Goal: Transaction & Acquisition: Purchase product/service

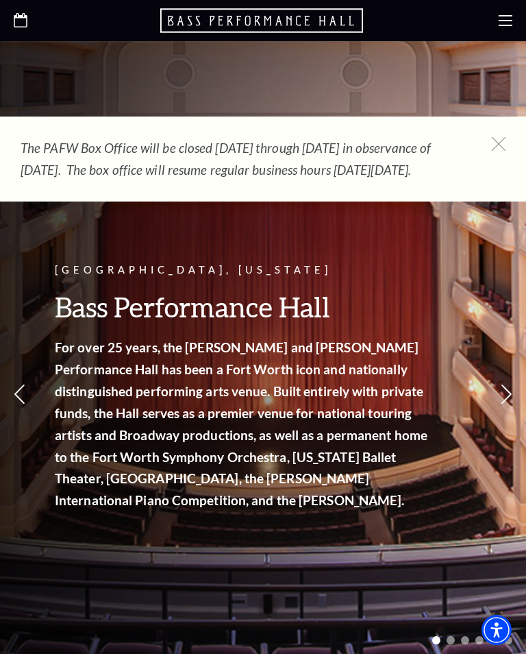
click at [508, 23] on icon at bounding box center [506, 21] width 14 height 14
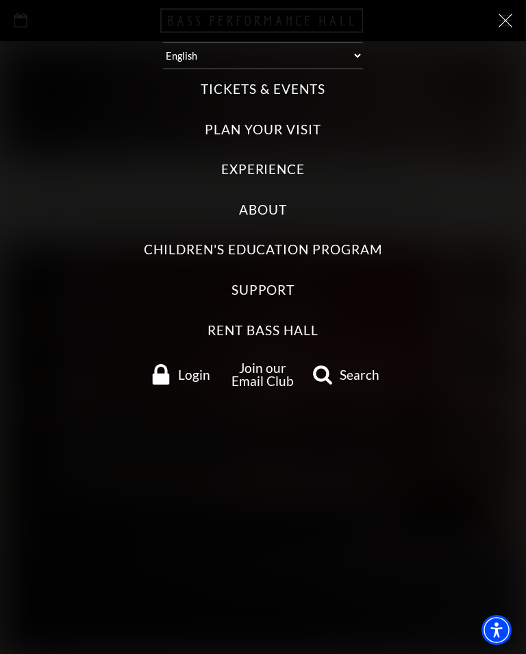
click at [286, 88] on label "Tickets & Events" at bounding box center [263, 89] width 124 height 19
click at [0, 0] on Events "Tickets & Events" at bounding box center [0, 0] width 0 height 0
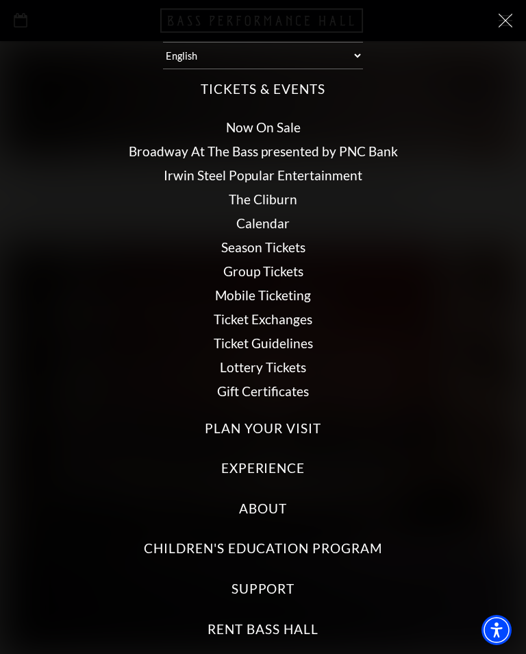
click at [265, 246] on link "Season Tickets" at bounding box center [263, 247] width 84 height 16
click at [269, 245] on link "Season Tickets" at bounding box center [263, 247] width 84 height 16
click at [277, 243] on link "Season Tickets" at bounding box center [263, 247] width 84 height 16
click at [236, 244] on link "Season Tickets" at bounding box center [263, 247] width 84 height 16
click at [500, 24] on icon at bounding box center [506, 21] width 14 height 14
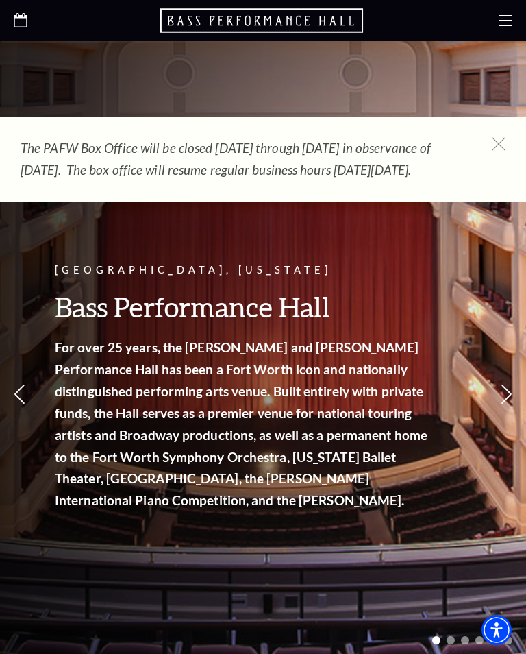
click at [506, 21] on use at bounding box center [506, 20] width 14 height 11
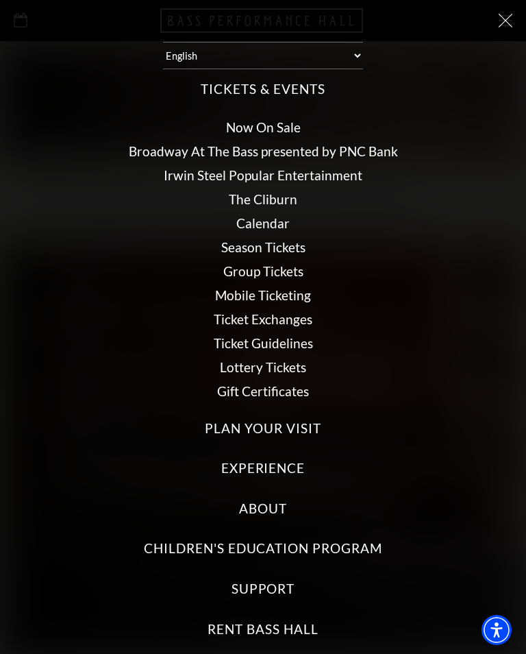
click at [508, 14] on icon at bounding box center [506, 21] width 14 height 14
click at [507, 14] on icon at bounding box center [506, 21] width 14 height 14
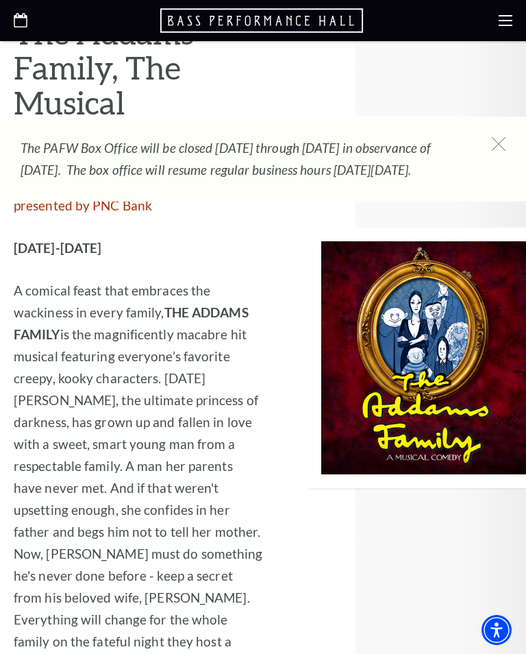
scroll to position [2941, 0]
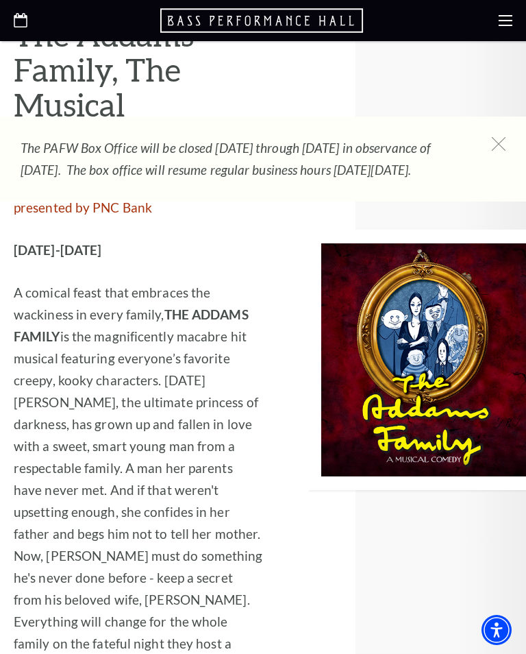
click at [501, 17] on icon at bounding box center [506, 21] width 14 height 14
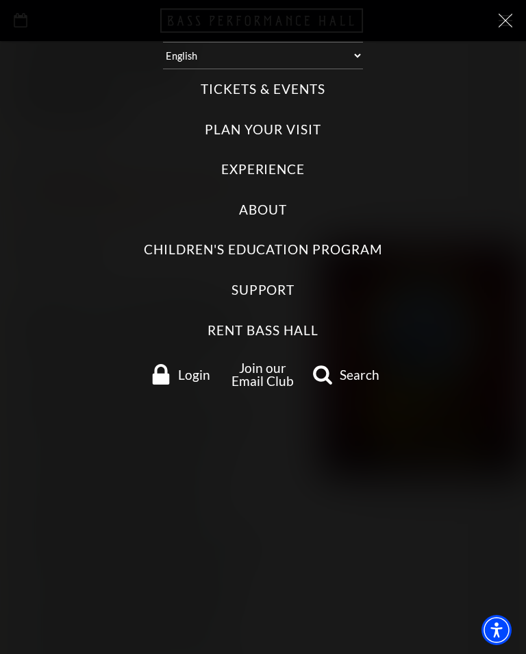
click at [282, 91] on label "Tickets & Events" at bounding box center [263, 89] width 124 height 19
click at [0, 0] on Events "Tickets & Events" at bounding box center [0, 0] width 0 height 0
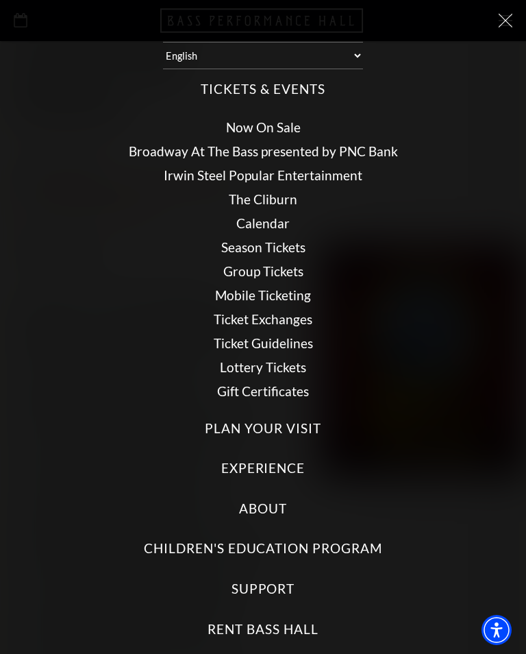
click at [273, 122] on link "Now On Sale" at bounding box center [263, 127] width 75 height 16
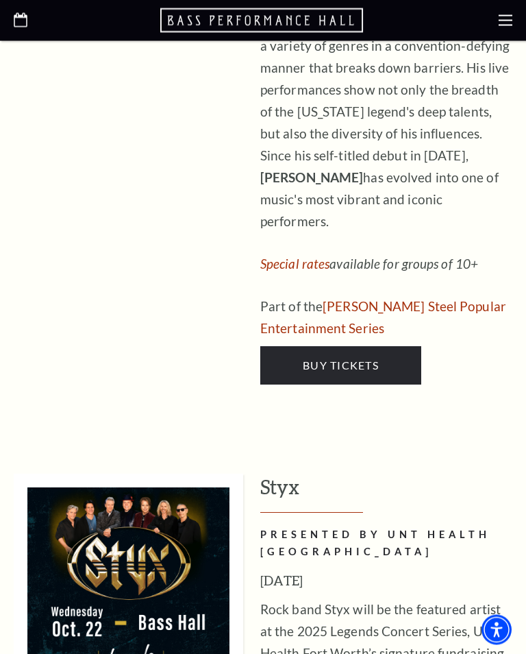
scroll to position [2975, 0]
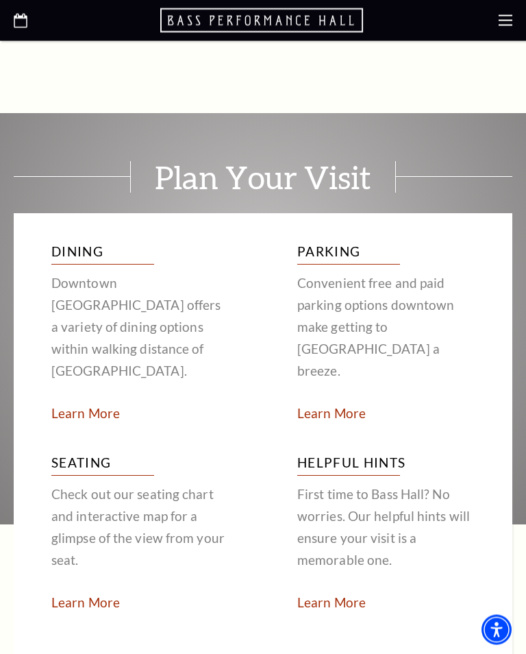
scroll to position [2509, 0]
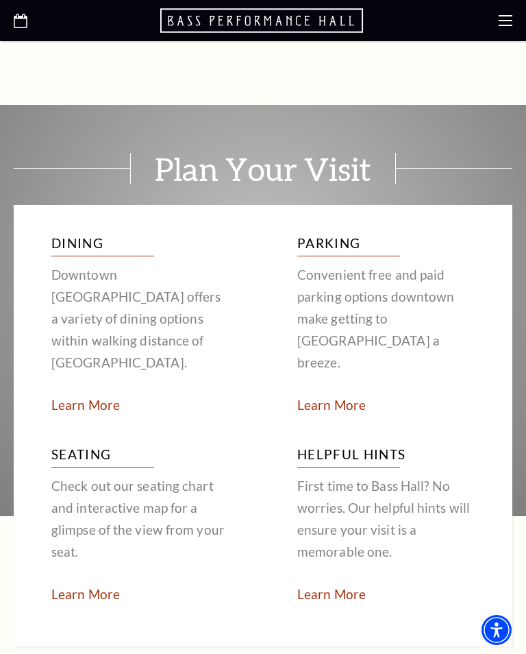
click at [106, 586] on link "Learn More" at bounding box center [85, 594] width 69 height 16
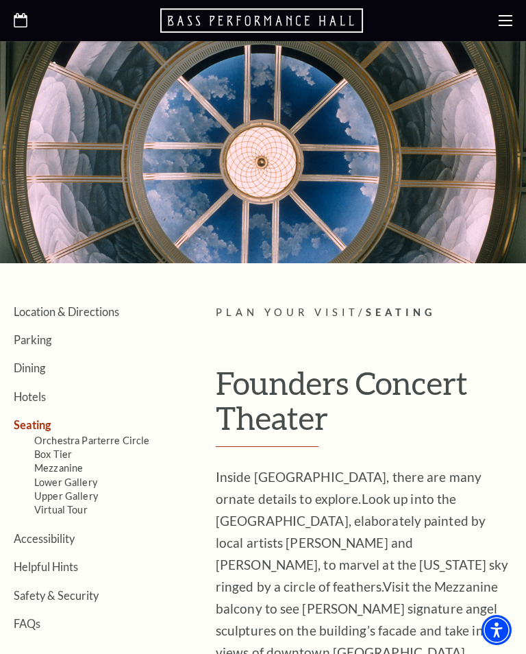
click at [508, 16] on use at bounding box center [506, 20] width 14 height 11
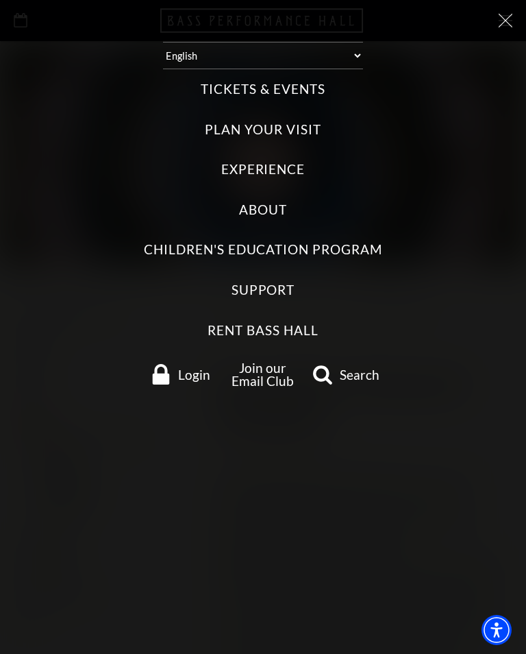
click at [283, 90] on label "Tickets & Events" at bounding box center [263, 89] width 124 height 19
click at [0, 0] on Events "Tickets & Events" at bounding box center [0, 0] width 0 height 0
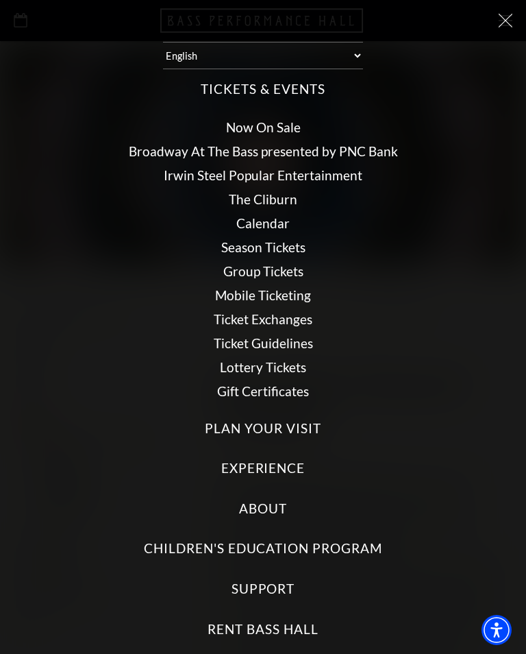
click at [270, 126] on link "Now On Sale" at bounding box center [263, 127] width 75 height 16
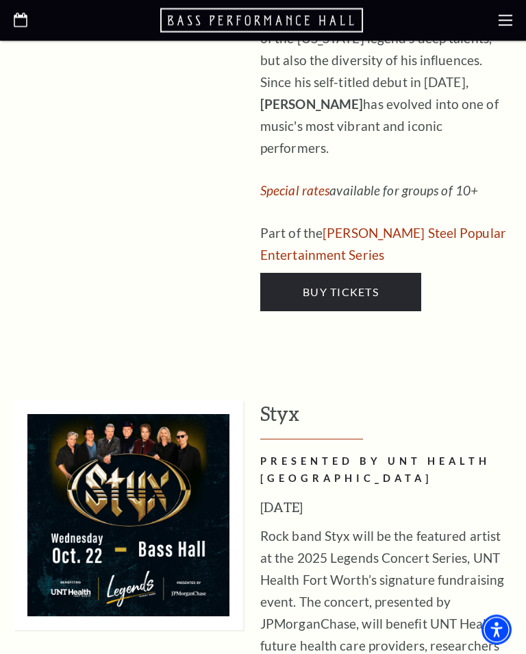
scroll to position [3048, 0]
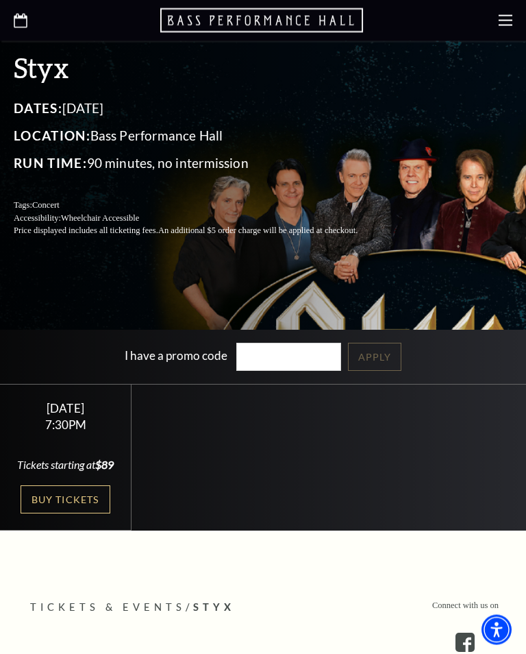
scroll to position [235, 0]
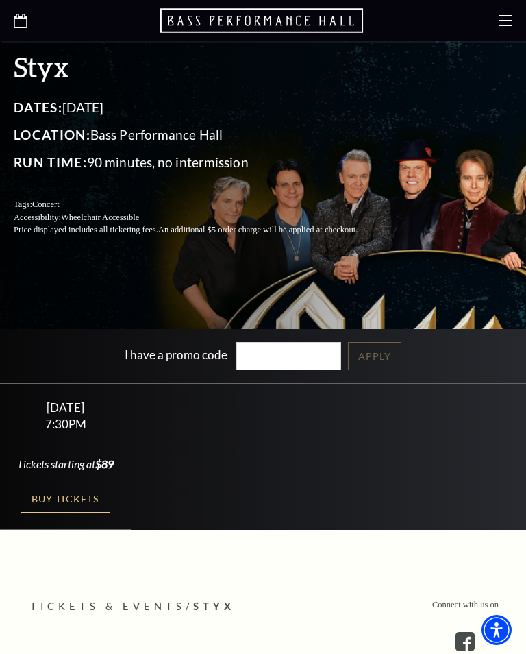
click at [77, 513] on link "Buy Tickets" at bounding box center [65, 498] width 89 height 28
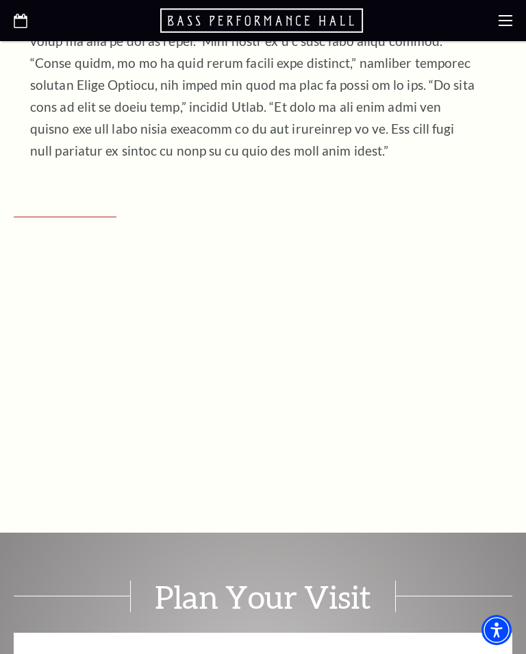
scroll to position [2080, 0]
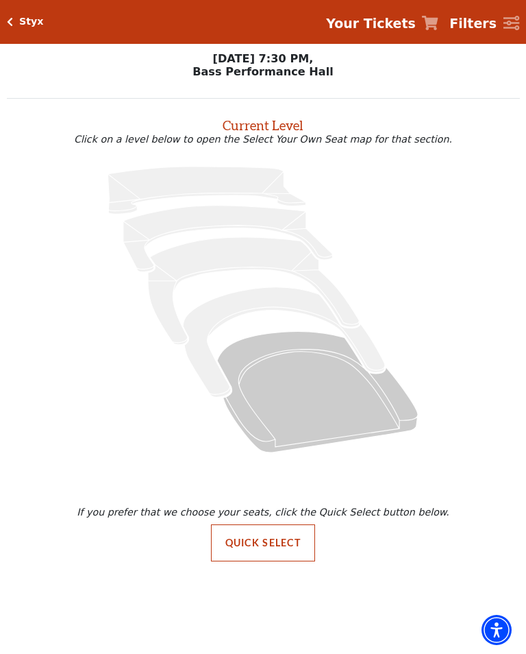
click at [273, 542] on button "Quick Select" at bounding box center [263, 542] width 105 height 37
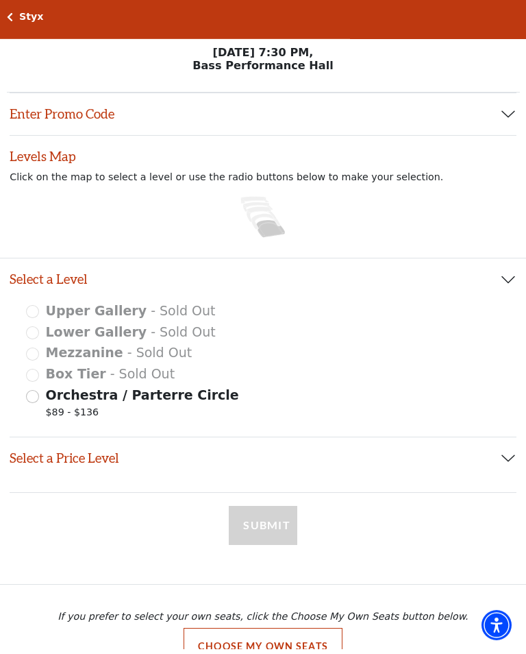
scroll to position [5, 0]
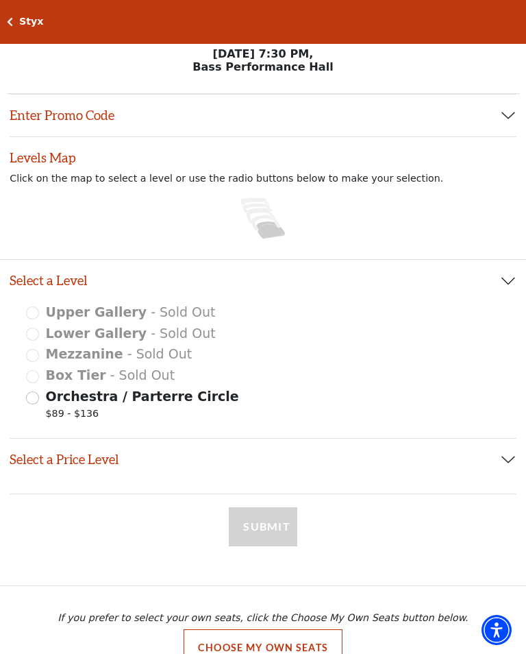
click at [36, 403] on input "Orchestra / Parterre Circle $89 - $136" at bounding box center [32, 397] width 13 height 13
radio input "true"
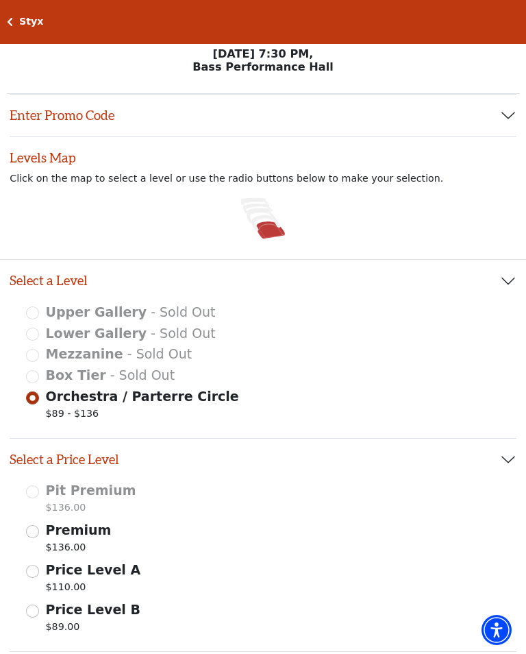
click at [36, 533] on input "Premium $136.00" at bounding box center [32, 531] width 13 height 13
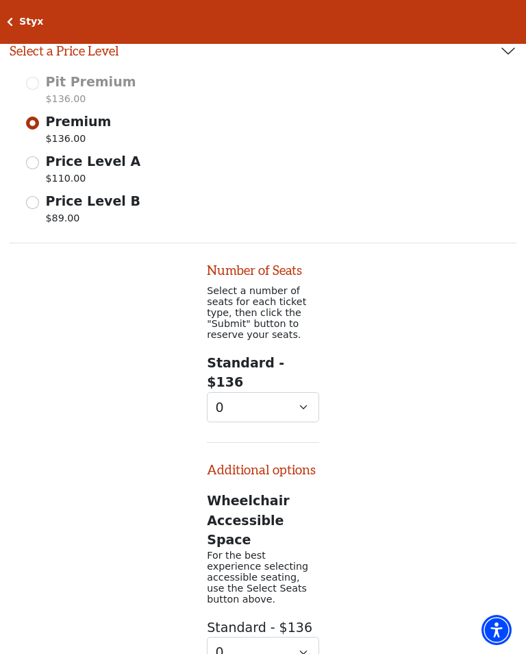
scroll to position [543, 0]
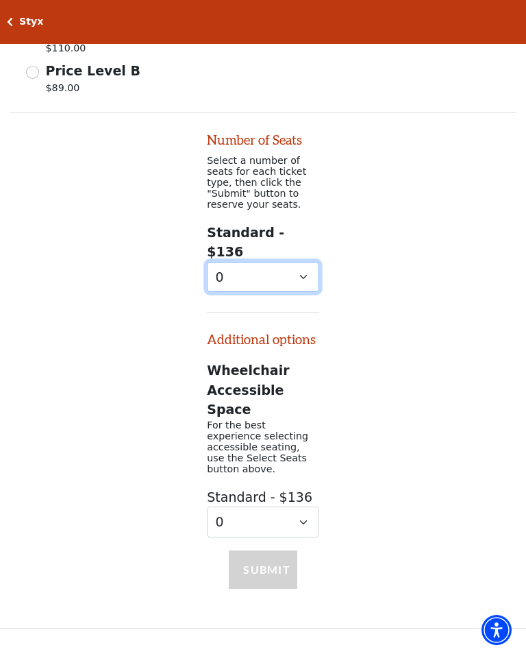
click at [287, 269] on select "0 1 2 3 4 5 6 7 8 9" at bounding box center [263, 277] width 112 height 31
select select "2"
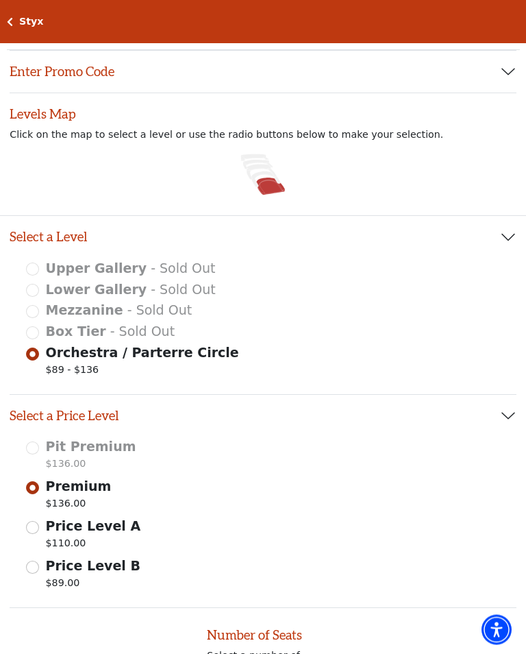
scroll to position [0, 0]
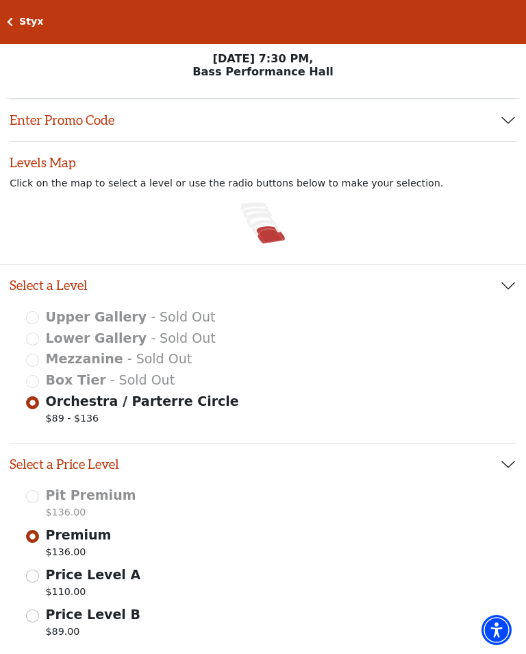
click at [275, 234] on icon at bounding box center [271, 233] width 29 height 17
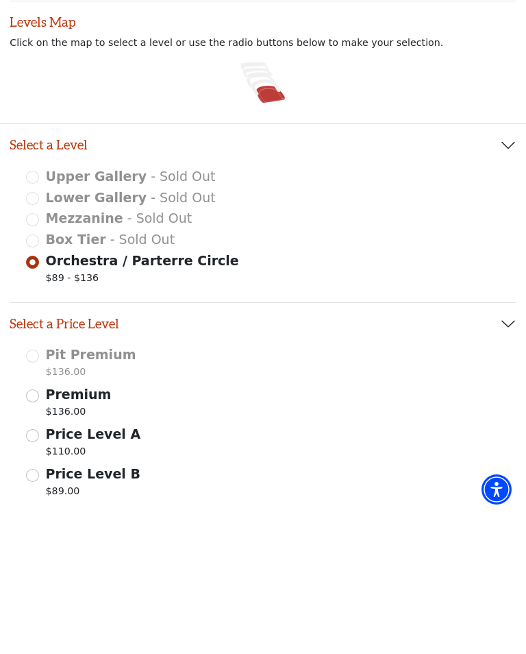
scroll to position [160, 0]
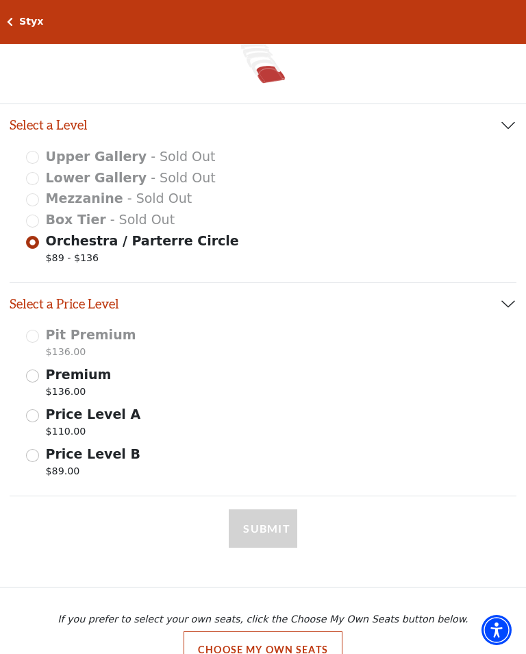
click at [38, 378] on input "Premium $136.00" at bounding box center [32, 375] width 13 height 13
select select "2"
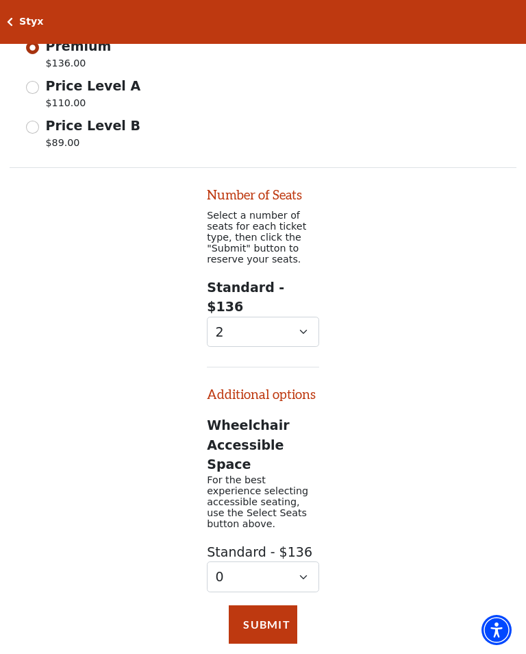
scroll to position [543, 0]
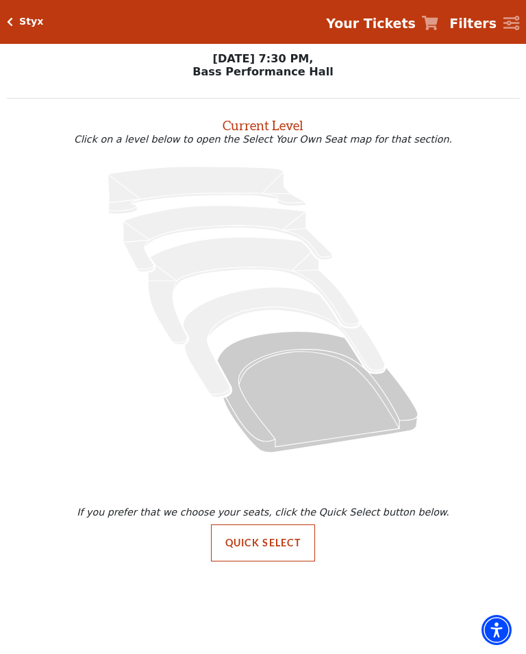
click at [312, 395] on icon at bounding box center [317, 391] width 201 height 121
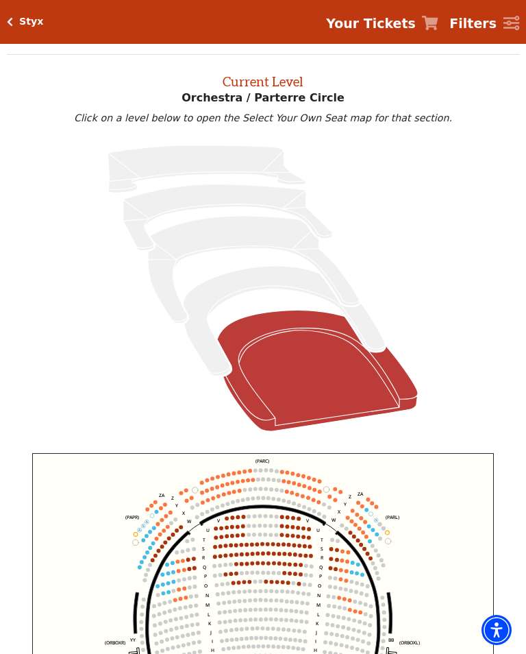
scroll to position [52, 0]
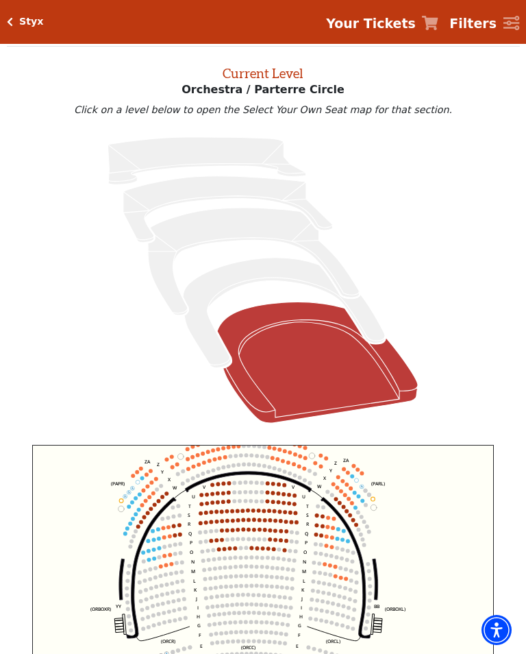
click at [216, 282] on icon at bounding box center [284, 313] width 202 height 110
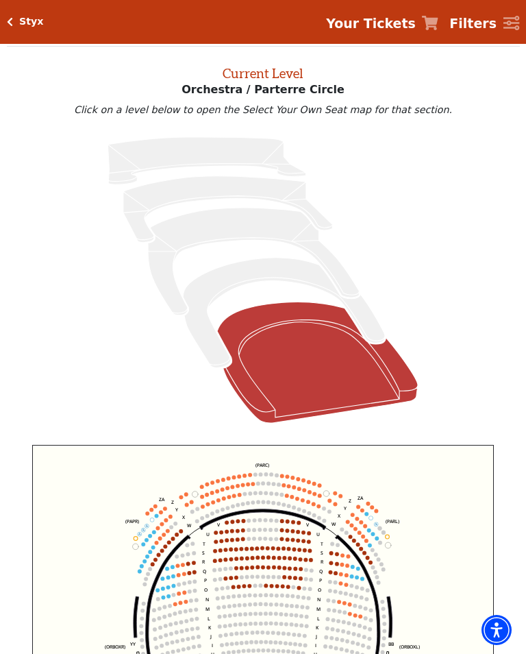
click at [350, 577] on circle at bounding box center [352, 576] width 4 height 4
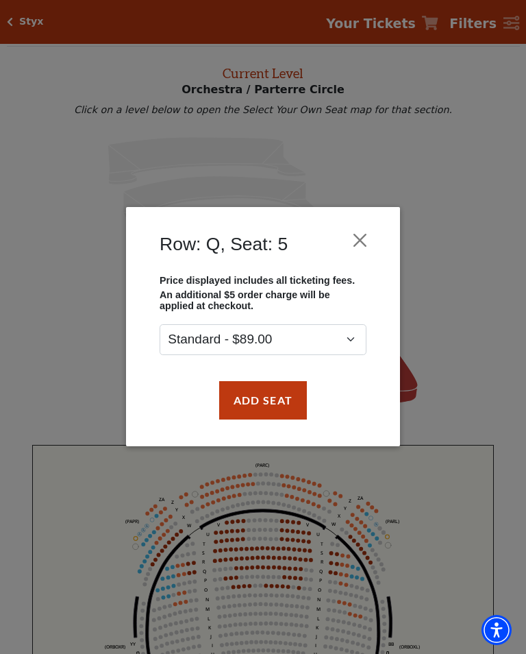
click at [286, 585] on div "Row: Q, Seat: 5 Price displayed includes all ticketing fees. An additional $5 o…" at bounding box center [263, 327] width 526 height 654
click at [360, 236] on button "Close" at bounding box center [360, 240] width 26 height 26
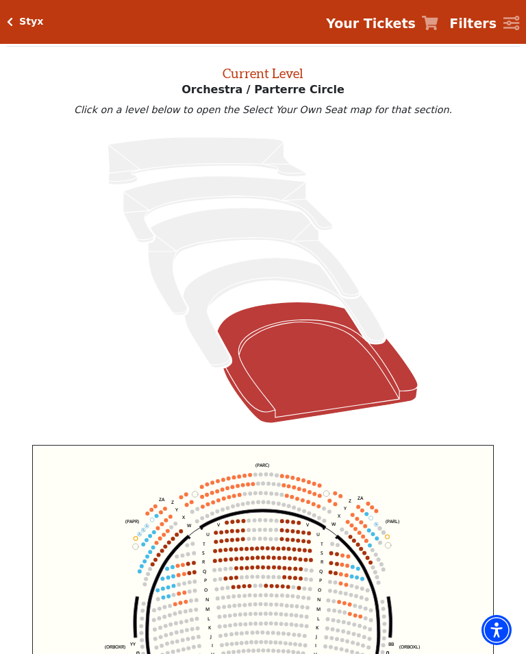
click at [313, 562] on icon "Left (ORPITL) Right (ORPITR) Center (ORPITC) ZZ AA YY BB ZA ZA (ORCL) (ORCR) (O…" at bounding box center [263, 595] width 462 height 300
click at [300, 552] on circle at bounding box center [299, 550] width 4 height 4
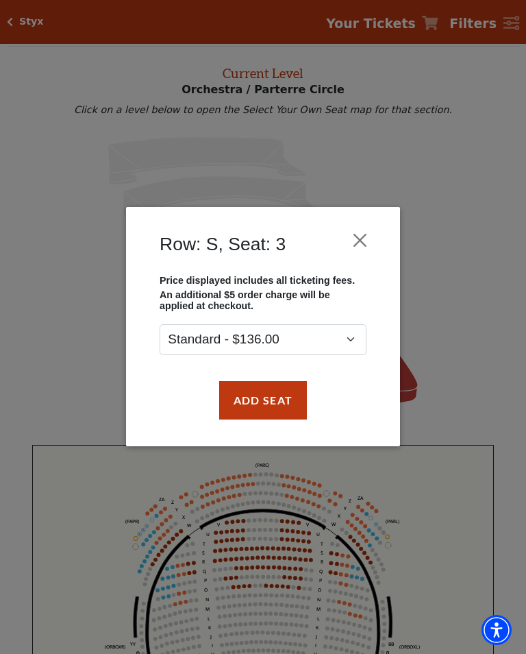
click at [359, 242] on button "Close" at bounding box center [360, 240] width 26 height 26
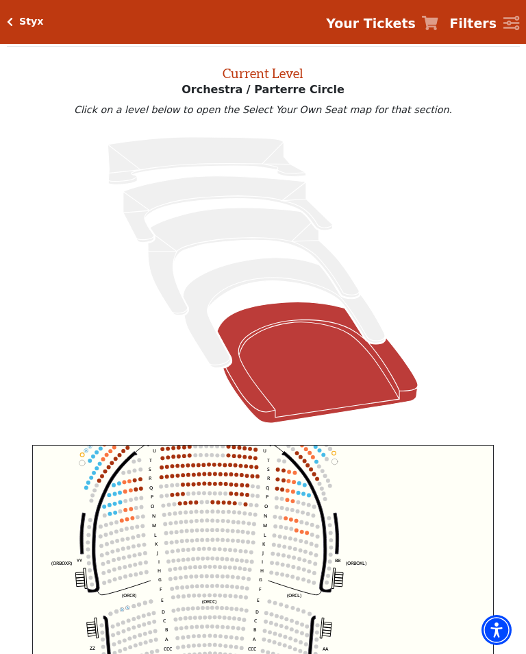
click at [201, 504] on circle at bounding box center [202, 502] width 4 height 4
click at [190, 504] on circle at bounding box center [191, 503] width 4 height 4
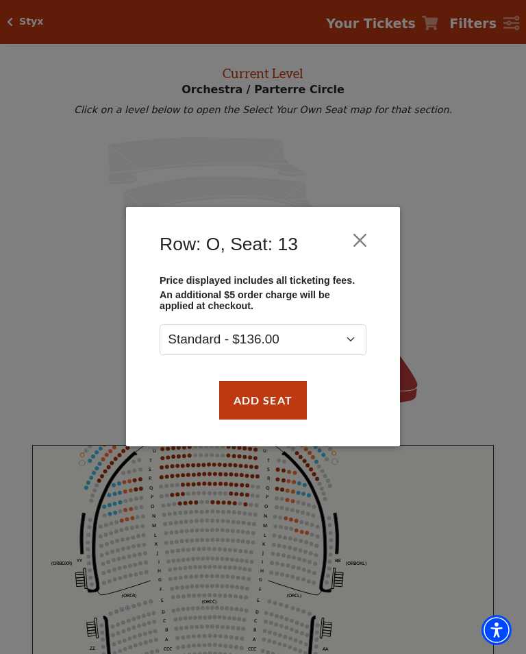
click at [361, 238] on button "Close" at bounding box center [360, 240] width 26 height 26
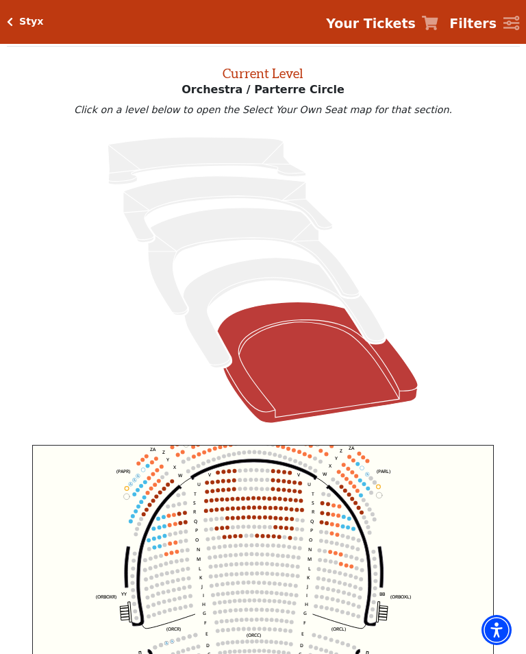
click at [297, 475] on text "V" at bounding box center [298, 474] width 3 height 6
click at [291, 474] on circle at bounding box center [290, 473] width 4 height 4
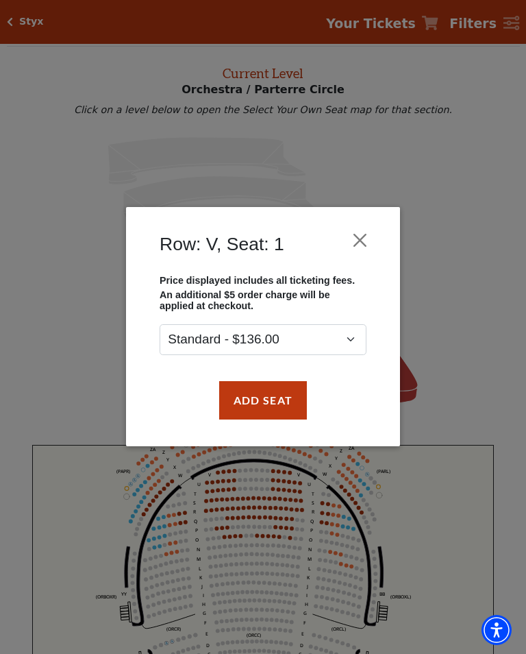
click at [296, 500] on div "Row: V, Seat: 1 Price displayed includes all ticketing fees. An additional $5 o…" at bounding box center [263, 327] width 526 height 654
click at [362, 236] on button "Close" at bounding box center [360, 240] width 26 height 26
